Goal: Transaction & Acquisition: Purchase product/service

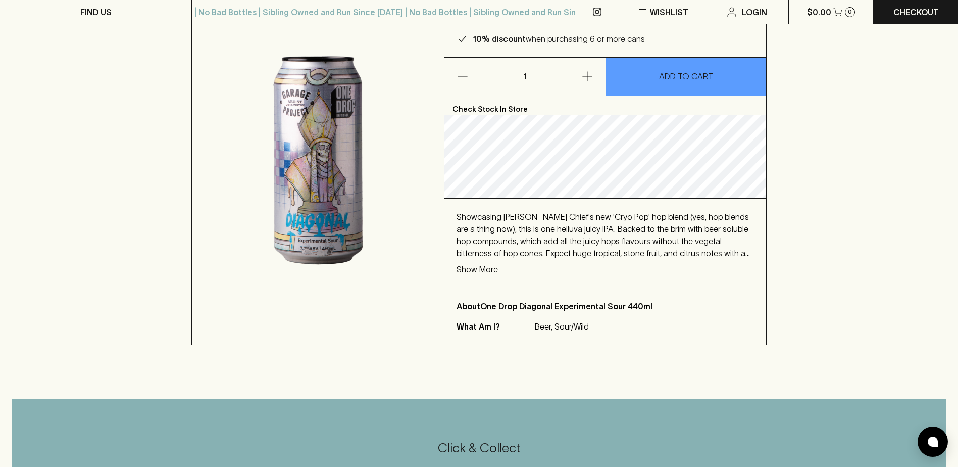
scroll to position [135, 0]
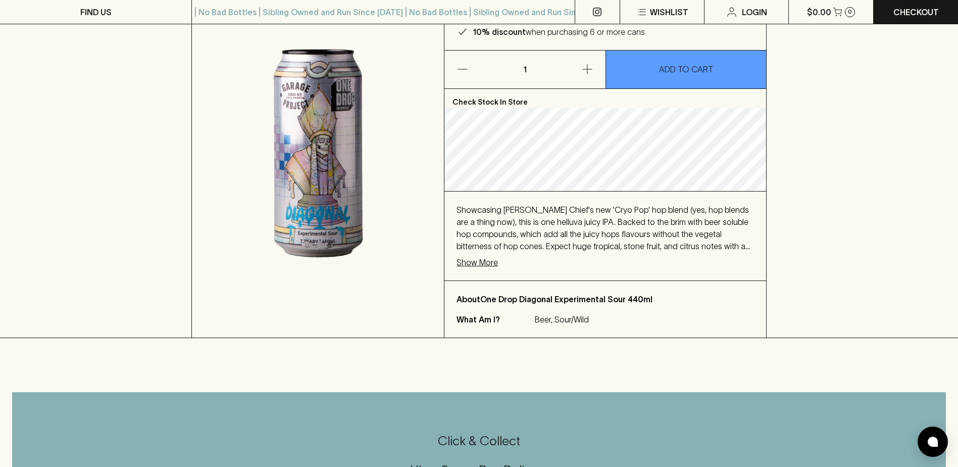
click at [486, 262] on p "Show More" at bounding box center [477, 262] width 41 height 12
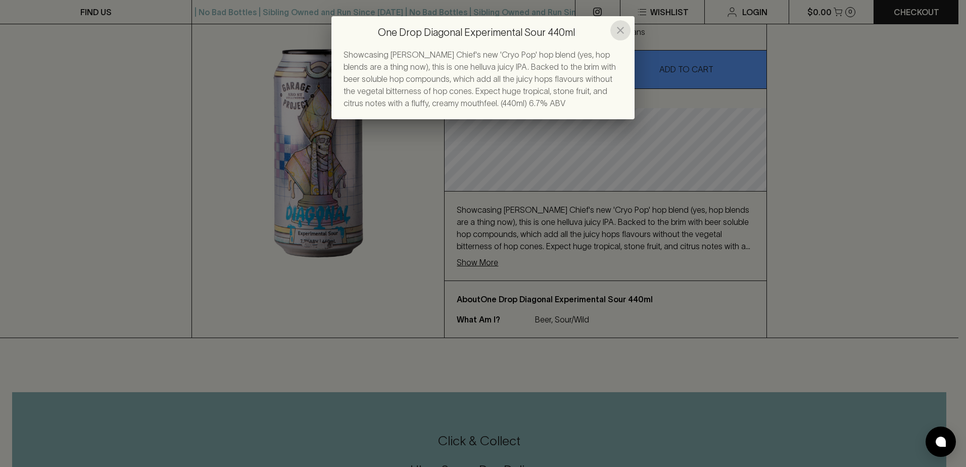
click at [620, 30] on icon "close" at bounding box center [620, 30] width 7 height 7
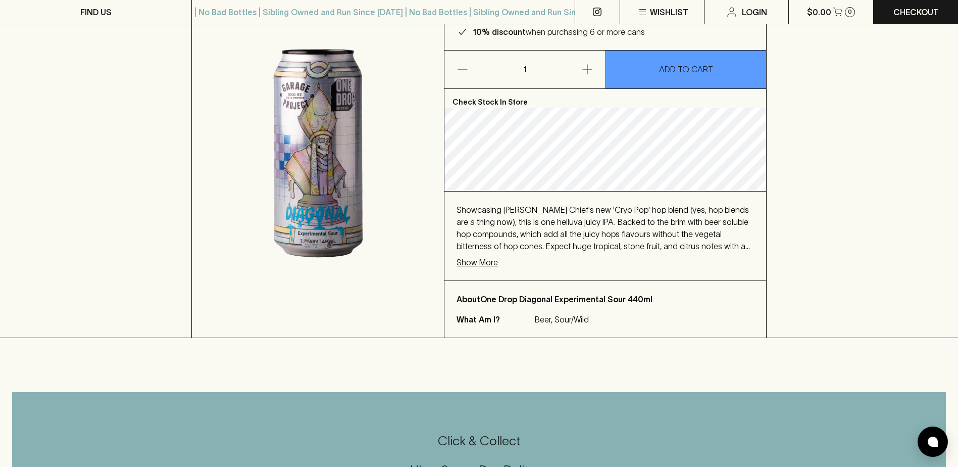
scroll to position [0, 0]
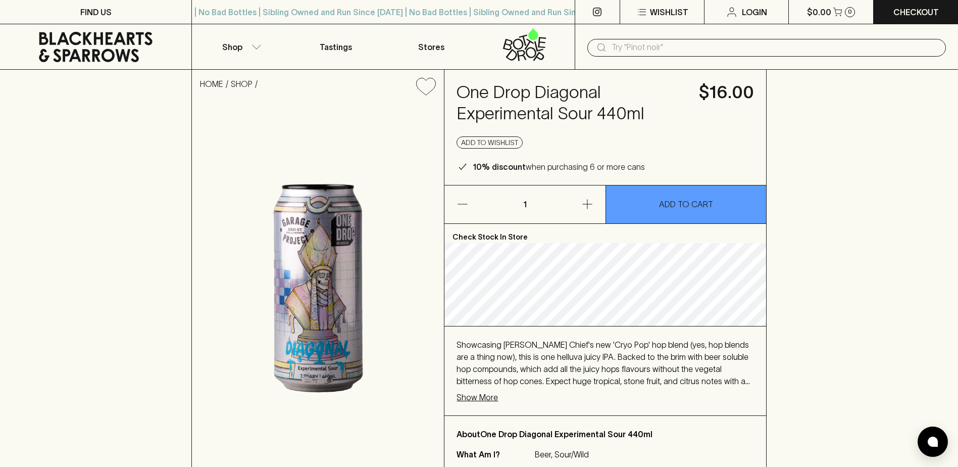
click at [586, 205] on icon "button" at bounding box center [587, 204] width 12 height 12
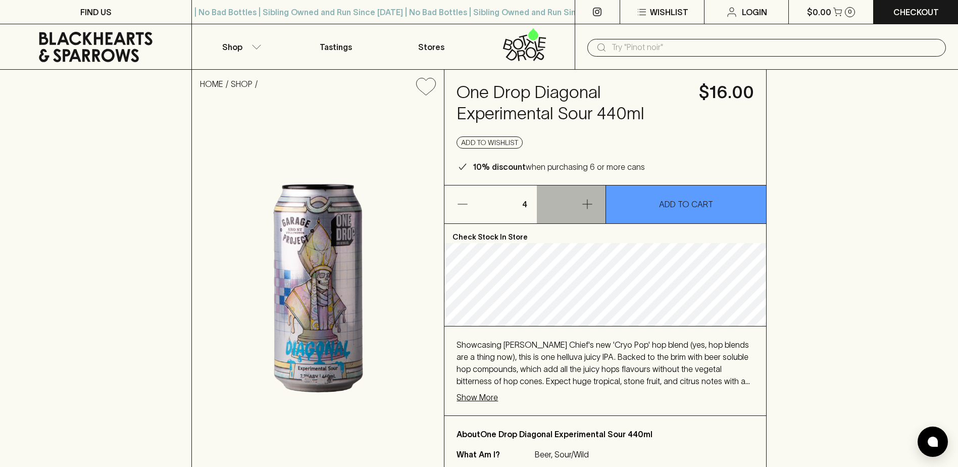
click at [587, 203] on icon "button" at bounding box center [587, 204] width 10 height 10
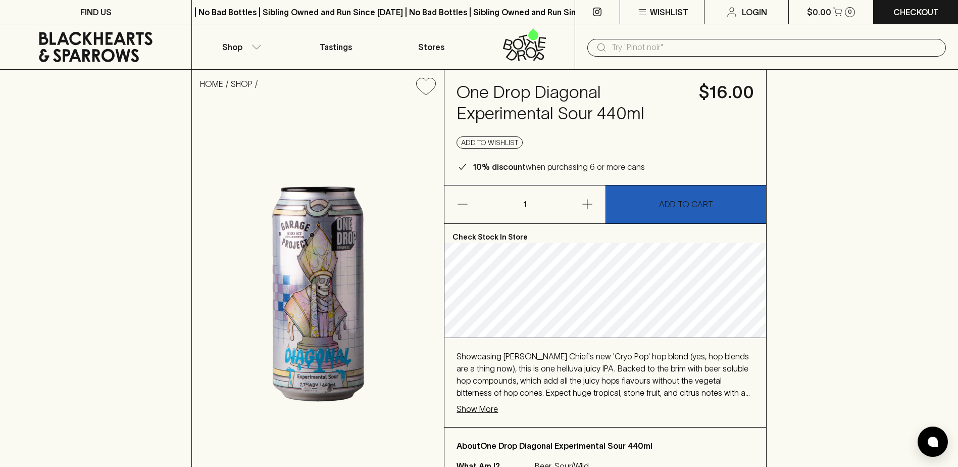
click at [669, 204] on p "ADD TO CART" at bounding box center [686, 204] width 54 height 12
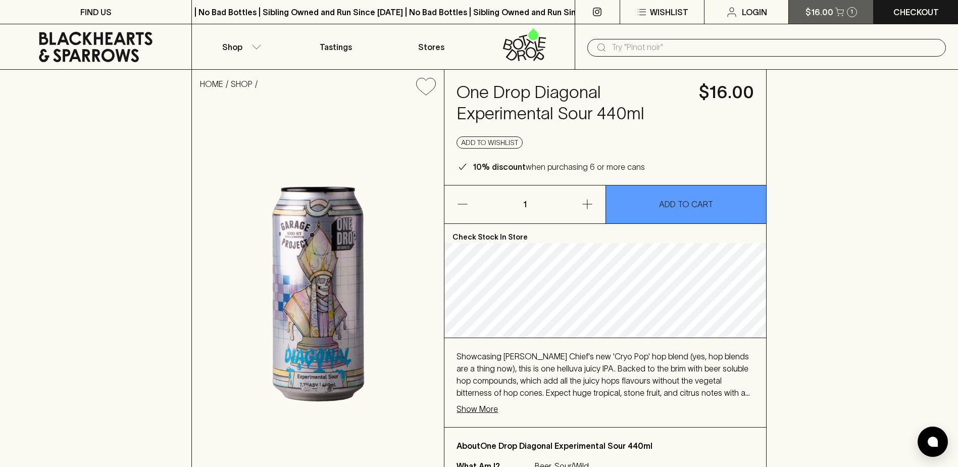
click at [835, 11] on icon "button" at bounding box center [839, 12] width 9 height 9
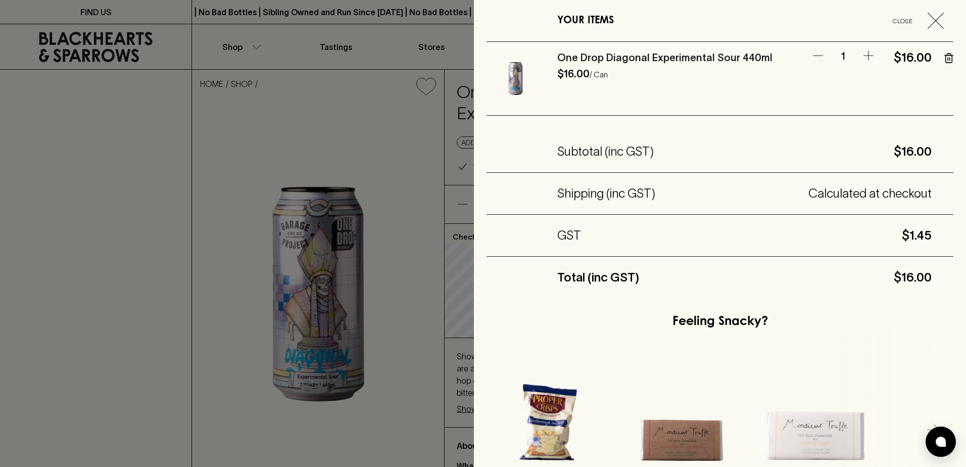
click at [944, 61] on icon "button" at bounding box center [948, 58] width 9 height 10
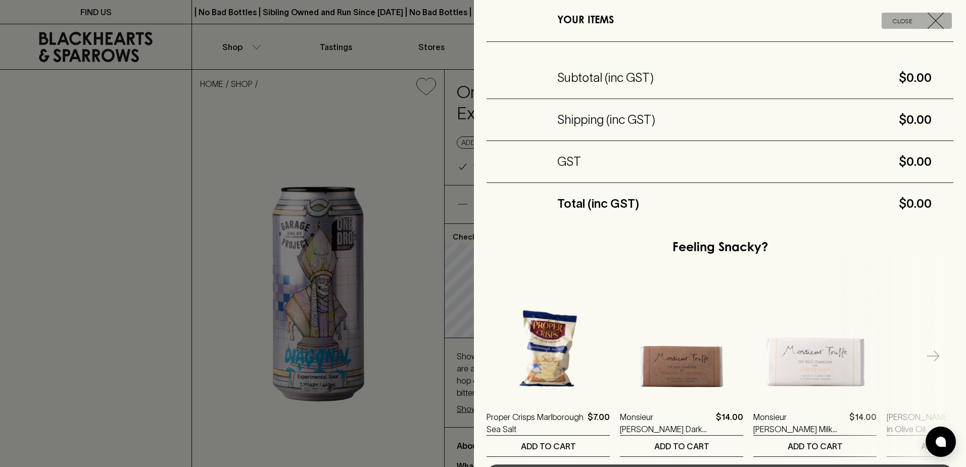
click at [931, 20] on icon "button" at bounding box center [935, 21] width 16 height 16
